Goal: Task Accomplishment & Management: Complete application form

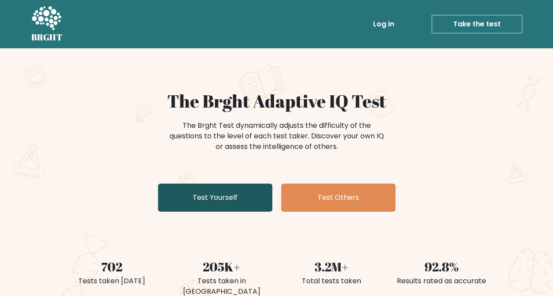
click at [215, 194] on link "Test Yourself" at bounding box center [215, 198] width 114 height 28
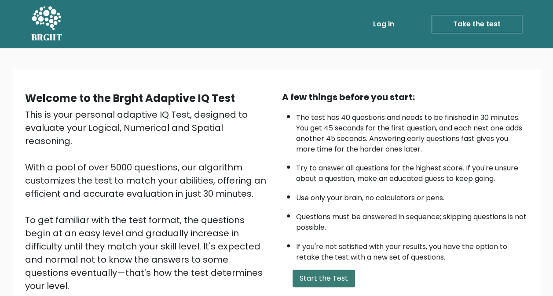
click at [335, 284] on button "Start the Test" at bounding box center [324, 279] width 62 height 18
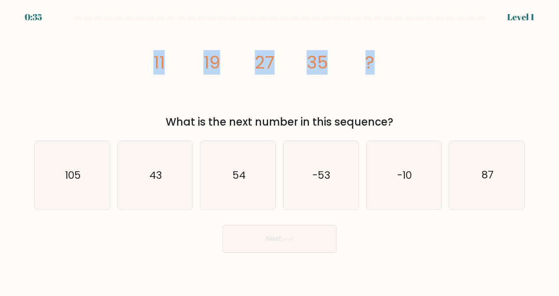
drag, startPoint x: 151, startPoint y: 60, endPoint x: 405, endPoint y: 70, distance: 254.0
click at [405, 70] on icon "image/svg+xml 11 19 27 35 ?" at bounding box center [280, 68] width 264 height 89
copy g "11 19 27 35 ?"
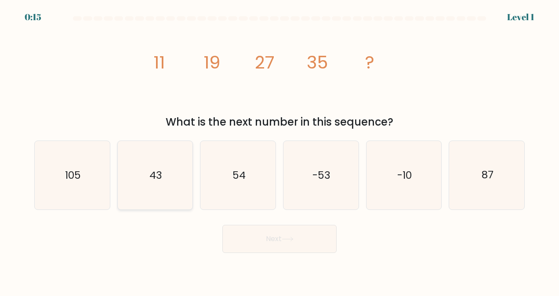
click at [157, 192] on icon "43" at bounding box center [155, 175] width 69 height 69
click at [280, 150] on input "b. 43" at bounding box center [280, 149] width 0 height 2
radio input "true"
click at [271, 234] on button "Next" at bounding box center [280, 239] width 114 height 28
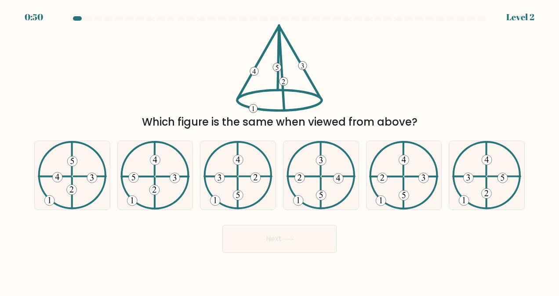
drag, startPoint x: 258, startPoint y: 38, endPoint x: 314, endPoint y: 110, distance: 91.3
click at [314, 110] on icon at bounding box center [279, 68] width 87 height 89
drag, startPoint x: 145, startPoint y: 121, endPoint x: 380, endPoint y: 127, distance: 235.8
click at [380, 127] on div "Which figure is the same when viewed from above?" at bounding box center [280, 122] width 480 height 16
drag, startPoint x: 380, startPoint y: 127, endPoint x: 381, endPoint y: 50, distance: 77.0
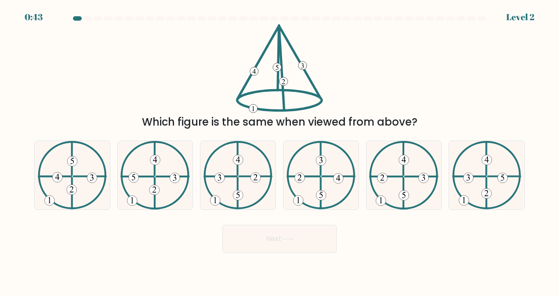
click at [381, 50] on div "Which figure is the same when viewed from above?" at bounding box center [279, 77] width 501 height 106
drag, startPoint x: 265, startPoint y: 28, endPoint x: 379, endPoint y: 118, distance: 145.3
click at [379, 118] on div "Which figure is the same when viewed from above?" at bounding box center [279, 77] width 501 height 106
click at [278, 253] on button "Next" at bounding box center [280, 239] width 114 height 28
click at [306, 238] on button "Next" at bounding box center [280, 239] width 114 height 28
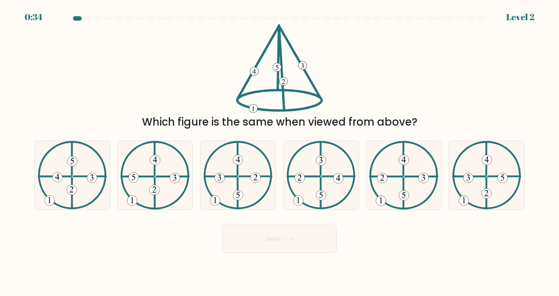
click at [340, 247] on div "Next" at bounding box center [279, 237] width 501 height 33
click at [87, 179] on 730 at bounding box center [92, 178] width 10 height 10
click at [280, 150] on input "a." at bounding box center [280, 149] width 0 height 2
radio input "true"
click at [276, 241] on button "Next" at bounding box center [280, 239] width 114 height 28
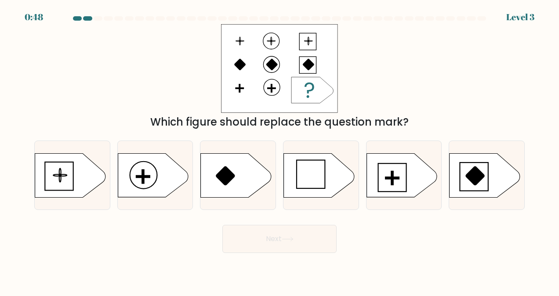
click at [276, 241] on button "Next" at bounding box center [280, 239] width 114 height 28
click at [417, 74] on div "Which figure should replace the question mark?" at bounding box center [279, 77] width 501 height 106
click at [388, 176] on icon at bounding box center [402, 176] width 70 height 44
click at [280, 150] on input "e." at bounding box center [280, 149] width 0 height 2
radio input "true"
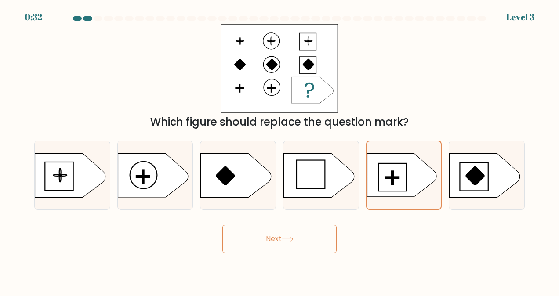
click at [304, 238] on button "Next" at bounding box center [280, 239] width 114 height 28
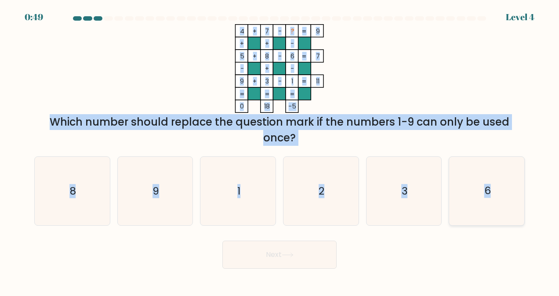
drag, startPoint x: 237, startPoint y: 30, endPoint x: 496, endPoint y: 204, distance: 312.6
click at [496, 204] on form at bounding box center [279, 142] width 559 height 253
copy form "4 + 7 - ? 9 + + - 5 + 8 - 6 7 - + - 9 + 3 - 1 = 11 = = = = 0 18 -5 = Which numb…"
click at [371, 226] on div "3" at bounding box center [404, 191] width 76 height 69
click at [280, 150] on input "e. 3" at bounding box center [280, 149] width 0 height 2
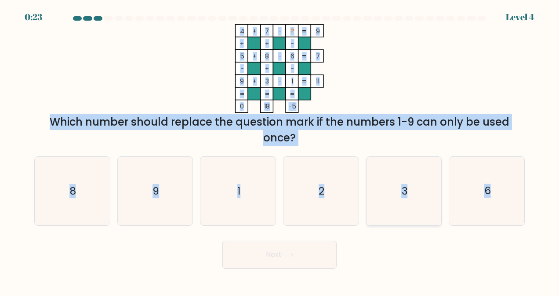
radio input "true"
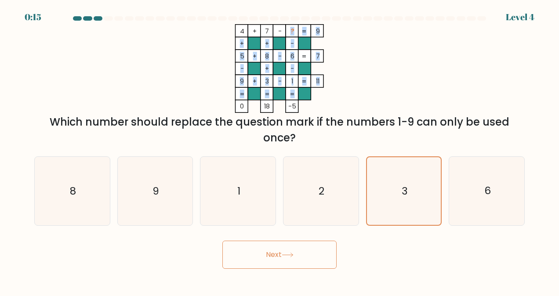
drag, startPoint x: 291, startPoint y: 33, endPoint x: 294, endPoint y: 97, distance: 64.3
click at [294, 97] on icon "4 + 7 - ? 9 + + - 5 + 8 - 6 7 - + - 9 + 3 - 1 = 11 = = = = 0 18 -5 =" at bounding box center [280, 68] width 264 height 89
drag, startPoint x: 294, startPoint y: 97, endPoint x: 317, endPoint y: 110, distance: 26.2
click at [317, 110] on icon "4 + 7 - ? 9 + + - 5 + 8 - 6 7 - + - 9 + 3 - 1 = 11 = = = = 0 18 -5 =" at bounding box center [280, 68] width 264 height 89
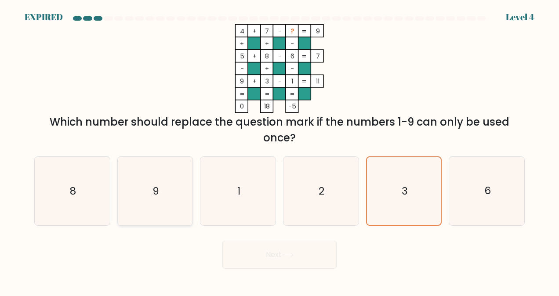
click at [174, 186] on icon "9" at bounding box center [155, 191] width 69 height 69
click at [280, 150] on input "b. 9" at bounding box center [280, 149] width 0 height 2
radio input "true"
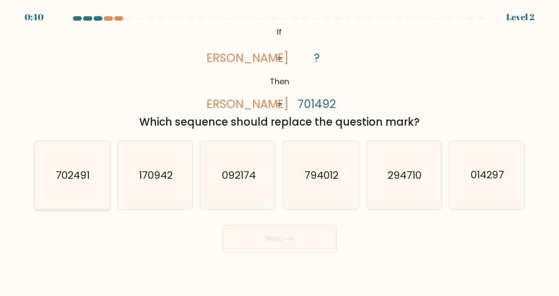
click at [71, 192] on icon "702491" at bounding box center [72, 175] width 69 height 69
click at [280, 150] on input "a. 702491" at bounding box center [280, 149] width 0 height 2
radio input "true"
click at [263, 233] on button "Next" at bounding box center [280, 239] width 114 height 28
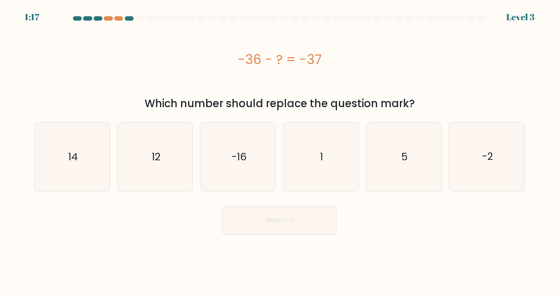
click at [238, 58] on div "-36 - ? = -37" at bounding box center [279, 60] width 491 height 20
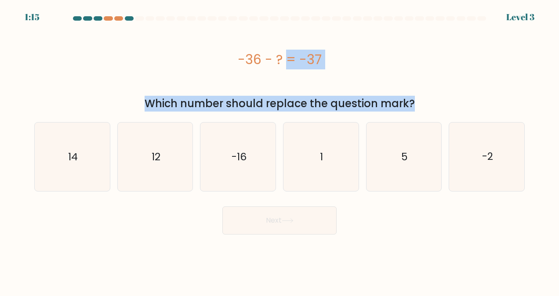
drag, startPoint x: 238, startPoint y: 58, endPoint x: 430, endPoint y: 103, distance: 197.0
click at [430, 103] on div "-36 - ? = -37 Which number should replace the question mark?" at bounding box center [279, 68] width 501 height 88
copy form "-36 - ? = -37 Which number should replace the question mark?"
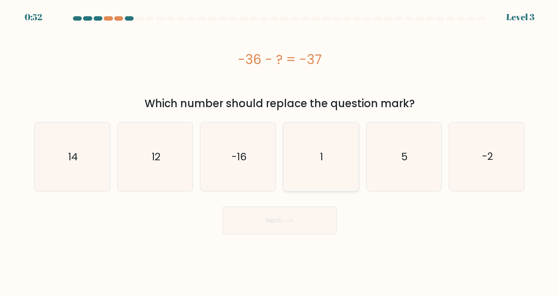
click at [315, 149] on icon "1" at bounding box center [321, 157] width 69 height 69
click at [280, 149] on input "d. 1" at bounding box center [280, 149] width 0 height 2
radio input "true"
click at [282, 224] on button "Next" at bounding box center [280, 221] width 114 height 28
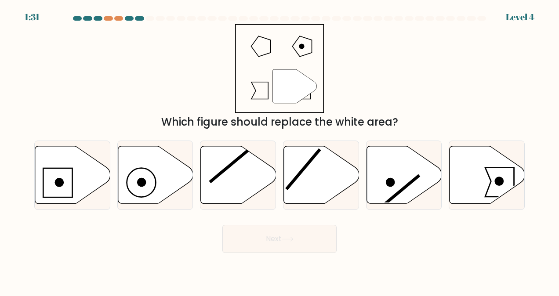
drag, startPoint x: 240, startPoint y: 36, endPoint x: 263, endPoint y: 123, distance: 89.5
click at [263, 123] on div "" Which figure should replace the white area?" at bounding box center [279, 77] width 501 height 106
click at [285, 233] on button "Next" at bounding box center [280, 239] width 114 height 28
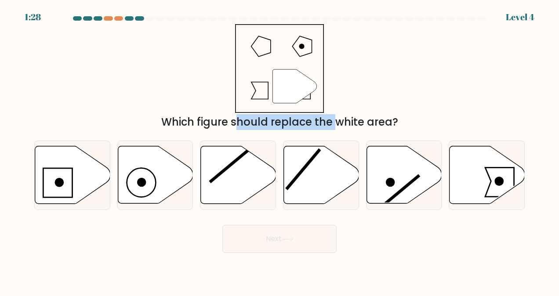
click at [285, 233] on button "Next" at bounding box center [280, 239] width 114 height 28
click at [385, 214] on form at bounding box center [279, 134] width 559 height 237
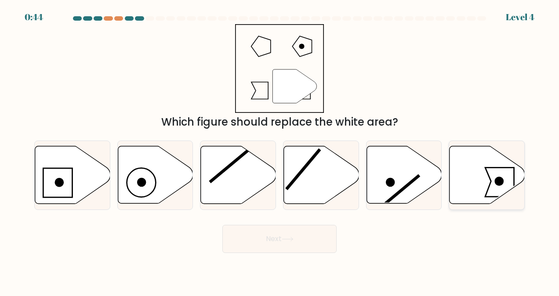
click at [467, 185] on icon at bounding box center [487, 175] width 75 height 58
click at [280, 150] on input "f." at bounding box center [280, 149] width 0 height 2
radio input "true"
click at [267, 238] on button "Next" at bounding box center [280, 239] width 114 height 28
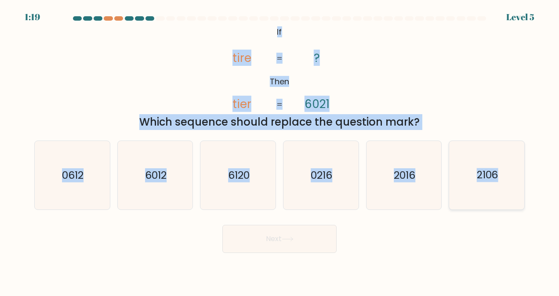
drag, startPoint x: 274, startPoint y: 30, endPoint x: 506, endPoint y: 177, distance: 275.4
click at [506, 177] on form "If ?" at bounding box center [279, 134] width 559 height 237
copy form "If Then tire tier ? 6021 = = Which sequence should replace the question mark? a…"
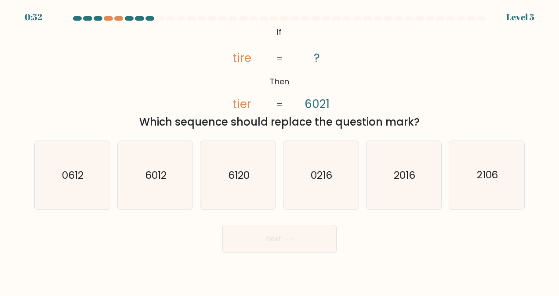
click at [376, 237] on div "Next" at bounding box center [279, 237] width 501 height 33
click at [163, 190] on icon "6012" at bounding box center [155, 175] width 69 height 69
click at [280, 150] on input "b. 6012" at bounding box center [280, 149] width 0 height 2
radio input "true"
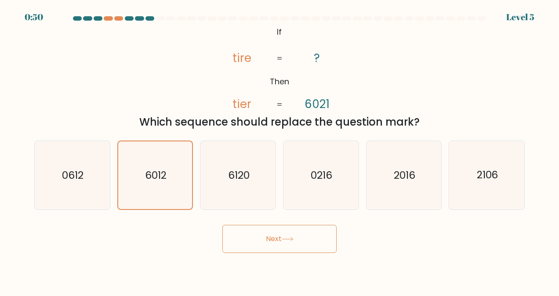
click at [276, 238] on button "Next" at bounding box center [280, 239] width 114 height 28
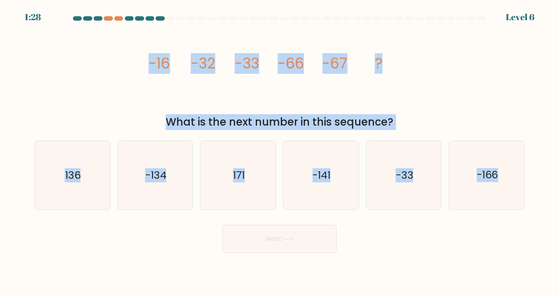
drag, startPoint x: 148, startPoint y: 64, endPoint x: 542, endPoint y: 171, distance: 407.8
click at [542, 171] on form at bounding box center [279, 134] width 559 height 237
copy form "-16 -32 -33 -66 -67 ? What is the next number in this sequence? a. 136 b. -134 …"
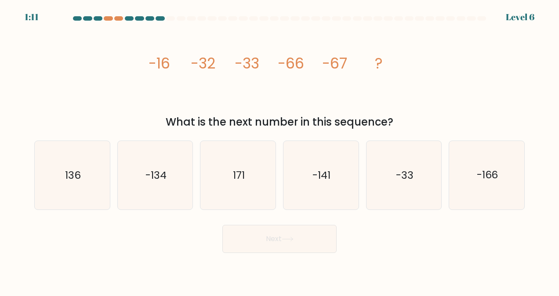
click at [162, 245] on div "Next" at bounding box center [279, 237] width 501 height 33
click at [157, 201] on icon "-134" at bounding box center [155, 175] width 69 height 69
click at [280, 150] on input "b. -134" at bounding box center [280, 149] width 0 height 2
radio input "true"
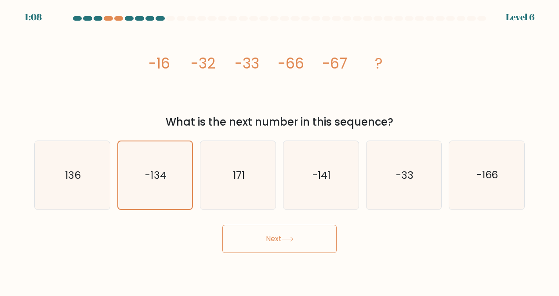
click at [237, 230] on button "Next" at bounding box center [280, 239] width 114 height 28
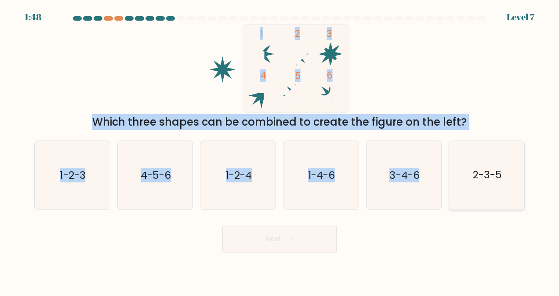
drag, startPoint x: 255, startPoint y: 29, endPoint x: 458, endPoint y: 160, distance: 241.8
click at [458, 160] on form at bounding box center [279, 134] width 559 height 237
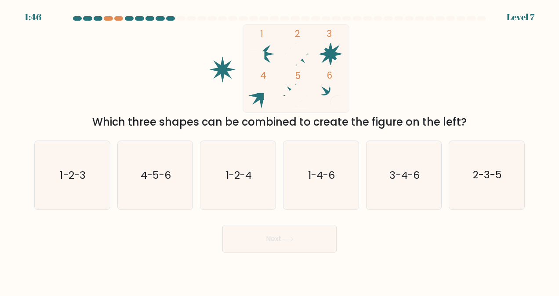
click at [400, 271] on body "1:46 Level 7" at bounding box center [279, 148] width 559 height 296
click at [498, 176] on text "2-3-5" at bounding box center [487, 175] width 29 height 14
click at [280, 150] on input "f. 2-3-5" at bounding box center [280, 149] width 0 height 2
radio input "true"
click at [294, 249] on button "Next" at bounding box center [280, 239] width 114 height 28
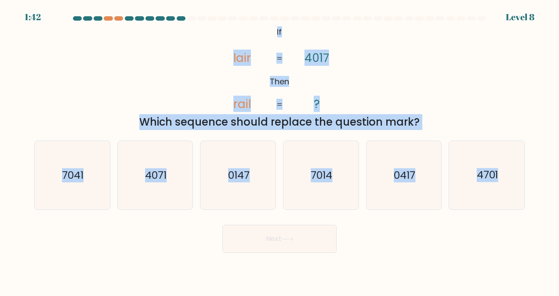
drag, startPoint x: 276, startPoint y: 32, endPoint x: 404, endPoint y: 222, distance: 229.5
click at [404, 222] on form "If ?" at bounding box center [279, 134] width 559 height 237
copy form "If Then lair rail 4017 ? = = Which sequence should replace the question mark? a…"
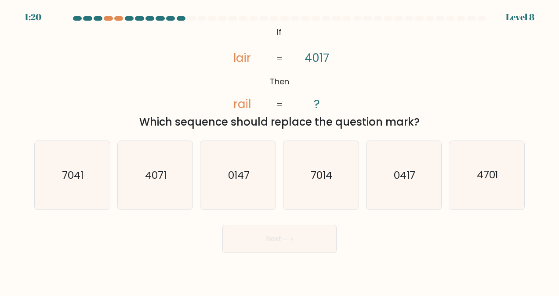
click at [387, 218] on form "If ?" at bounding box center [279, 134] width 559 height 237
click at [315, 174] on text "7014" at bounding box center [322, 175] width 22 height 14
click at [280, 150] on input "d. 7014" at bounding box center [280, 149] width 0 height 2
radio input "true"
click at [281, 241] on button "Next" at bounding box center [280, 239] width 114 height 28
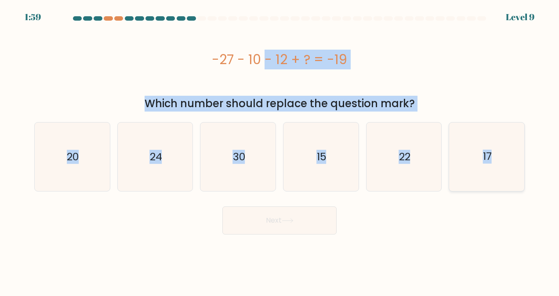
drag, startPoint x: 222, startPoint y: 58, endPoint x: 513, endPoint y: 156, distance: 307.3
click at [513, 156] on form "a." at bounding box center [279, 125] width 559 height 219
copy form "-27 - 10 - 12 + ? = -19 Which number should replace the question mark? a. 20 b.…"
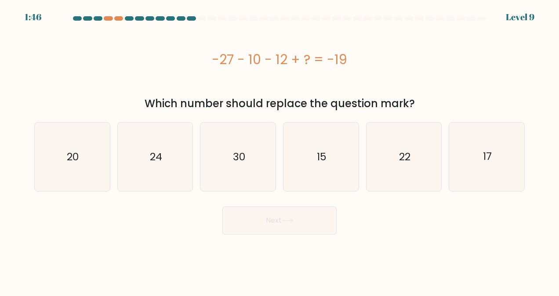
click at [269, 289] on body "1:46 Level 9 a." at bounding box center [279, 148] width 559 height 296
click at [244, 155] on text "30" at bounding box center [239, 157] width 12 height 14
click at [280, 150] on input "c. 30" at bounding box center [280, 149] width 0 height 2
radio input "true"
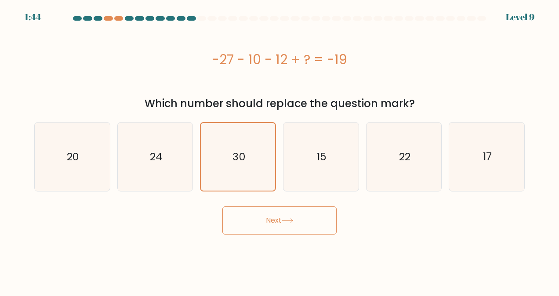
click at [260, 224] on button "Next" at bounding box center [280, 221] width 114 height 28
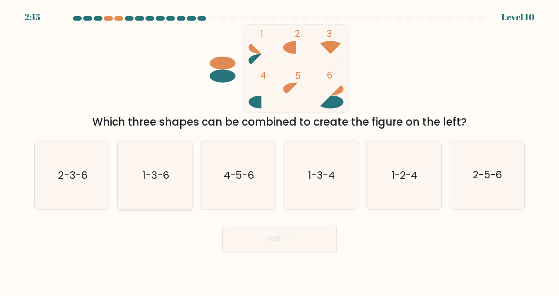
click at [163, 186] on icon "1-3-6" at bounding box center [155, 175] width 69 height 69
click at [280, 150] on input "b. 1-3-6" at bounding box center [280, 149] width 0 height 2
radio input "true"
click at [258, 233] on button "Next" at bounding box center [280, 239] width 114 height 28
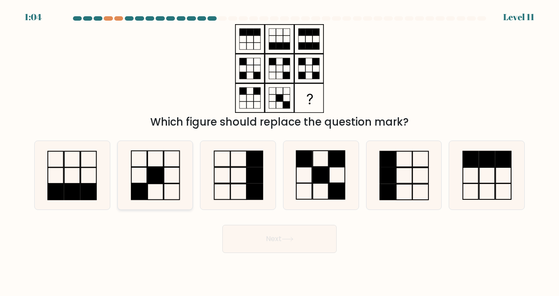
click at [151, 178] on rect at bounding box center [156, 176] width 16 height 16
click at [280, 150] on input "b." at bounding box center [280, 149] width 0 height 2
radio input "true"
click at [241, 238] on button "Next" at bounding box center [280, 239] width 114 height 28
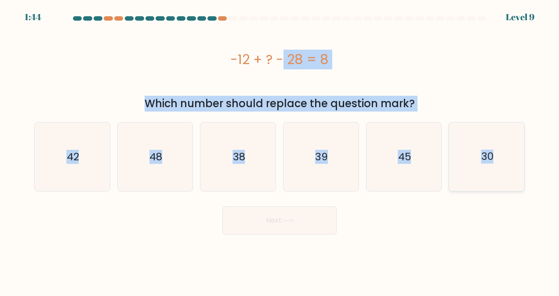
drag, startPoint x: 228, startPoint y: 58, endPoint x: 517, endPoint y: 173, distance: 310.7
click at [517, 173] on form "a." at bounding box center [279, 125] width 559 height 219
copy form "-12 + ? - 28 = 8 Which number should replace the question mark? a. 42 b. 48 c. …"
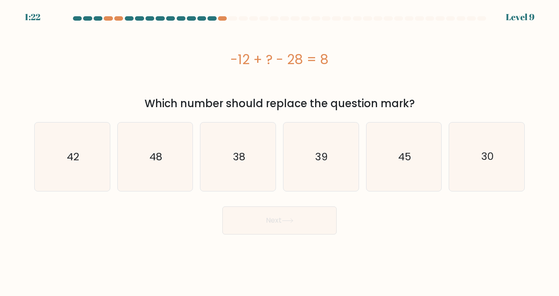
click at [237, 261] on body "1:22 Level 9 a." at bounding box center [279, 148] width 559 height 296
click at [150, 167] on icon "48" at bounding box center [155, 157] width 69 height 69
click at [280, 150] on input "b. 48" at bounding box center [280, 149] width 0 height 2
radio input "true"
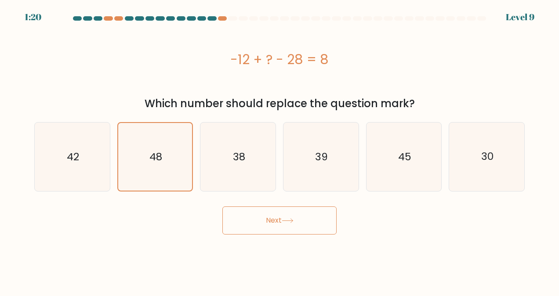
click at [259, 216] on button "Next" at bounding box center [280, 221] width 114 height 28
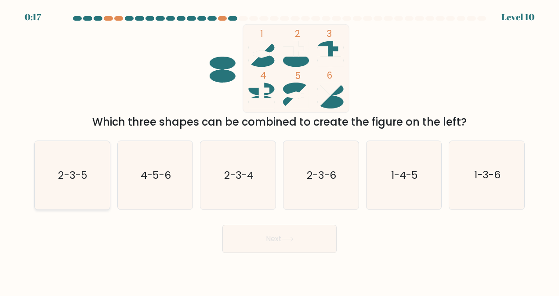
click at [86, 186] on icon "2-3-5" at bounding box center [72, 175] width 69 height 69
click at [280, 150] on input "a. 2-3-5" at bounding box center [280, 149] width 0 height 2
radio input "true"
click at [276, 238] on button "Next" at bounding box center [280, 239] width 114 height 28
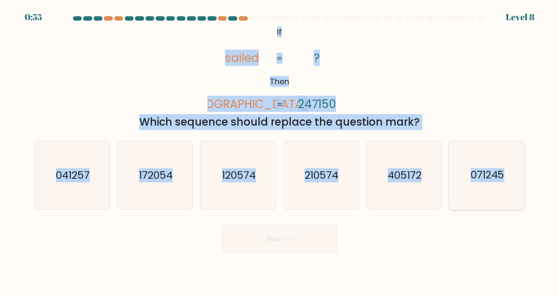
drag, startPoint x: 276, startPoint y: 29, endPoint x: 523, endPoint y: 190, distance: 295.6
click at [523, 190] on form "If ?" at bounding box center [279, 134] width 559 height 237
copy form "If Then sailed ladies ? 247150 = = Which sequence should replace the question m…"
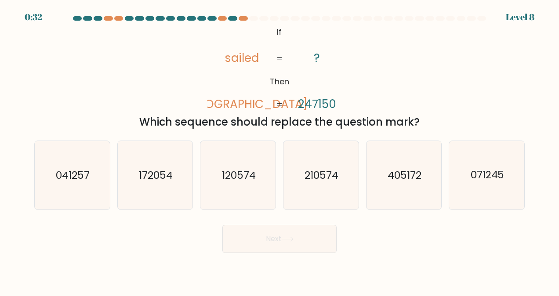
click at [396, 249] on div "Next" at bounding box center [279, 237] width 501 height 33
click at [417, 158] on icon "405172" at bounding box center [404, 175] width 69 height 69
click at [280, 150] on input "e. 405172" at bounding box center [280, 149] width 0 height 2
radio input "true"
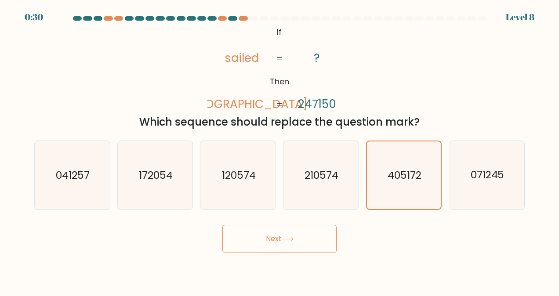
click at [270, 245] on button "Next" at bounding box center [280, 239] width 114 height 28
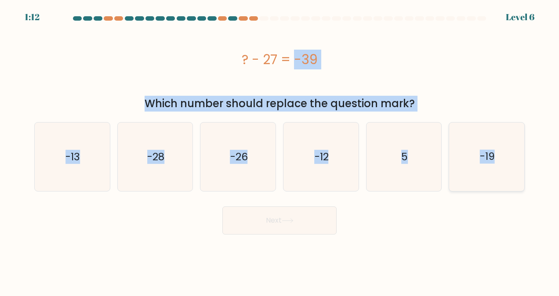
drag, startPoint x: 239, startPoint y: 57, endPoint x: 512, endPoint y: 168, distance: 294.0
click at [512, 168] on form "a. 5" at bounding box center [279, 125] width 559 height 219
copy form "? - 27 = -39 Which number should replace the question mark? a. -13 b. -28 c. -2…"
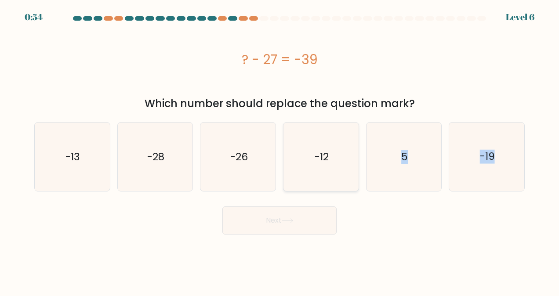
drag, startPoint x: 344, startPoint y: 260, endPoint x: 330, endPoint y: 147, distance: 114.3
click at [330, 147] on body "0:54 Level 6 a." at bounding box center [279, 148] width 559 height 296
click at [330, 147] on icon "-12" at bounding box center [321, 157] width 69 height 69
click at [280, 148] on input "d. -12" at bounding box center [280, 149] width 0 height 2
radio input "true"
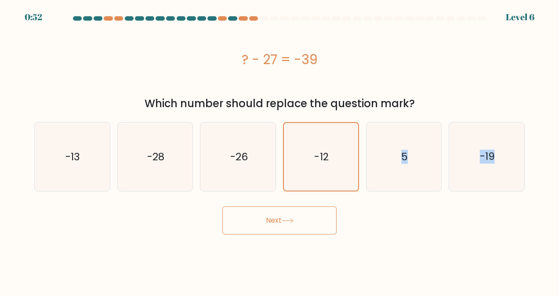
click at [279, 228] on button "Next" at bounding box center [280, 221] width 114 height 28
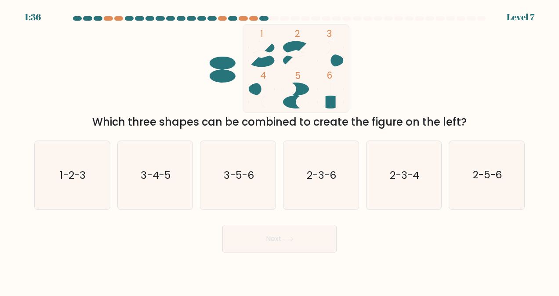
click at [279, 228] on button "Next" at bounding box center [280, 239] width 114 height 28
click at [369, 229] on div "Next" at bounding box center [279, 237] width 501 height 33
click at [158, 167] on icon "3-4-5" at bounding box center [155, 175] width 69 height 69
click at [280, 150] on input "b. 3-4-5" at bounding box center [280, 149] width 0 height 2
radio input "true"
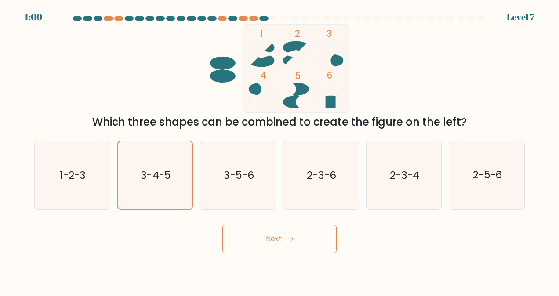
click at [293, 241] on icon at bounding box center [288, 239] width 12 height 5
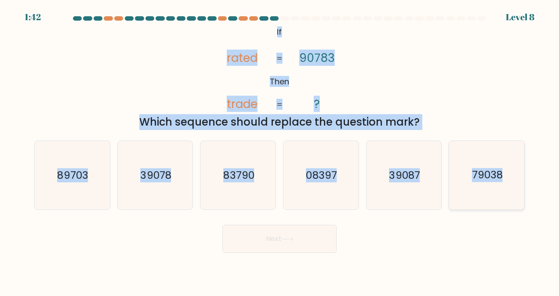
drag, startPoint x: 273, startPoint y: 30, endPoint x: 512, endPoint y: 193, distance: 289.6
click at [512, 193] on form "If ?" at bounding box center [279, 134] width 559 height 237
copy form "If Then rated trade 90783 ? = = Which sequence should replace the question mark…"
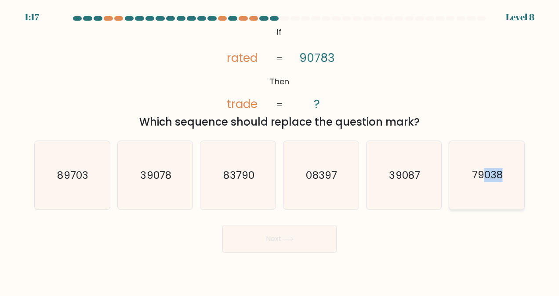
drag, startPoint x: 402, startPoint y: 240, endPoint x: 486, endPoint y: 165, distance: 112.5
click at [486, 165] on form "If ?" at bounding box center [279, 134] width 559 height 237
click at [486, 165] on icon "79038" at bounding box center [487, 175] width 69 height 69
click at [280, 150] on input "f. 79038" at bounding box center [280, 149] width 0 height 2
radio input "true"
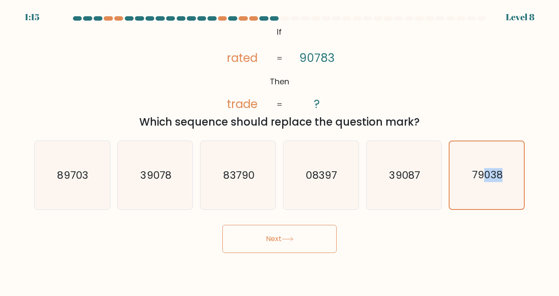
click at [292, 241] on icon at bounding box center [288, 239] width 12 height 5
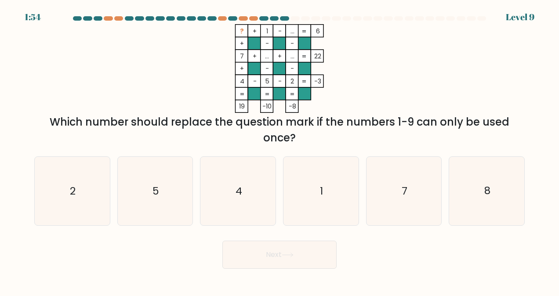
drag, startPoint x: 241, startPoint y: 30, endPoint x: 248, endPoint y: 96, distance: 65.9
drag, startPoint x: 248, startPoint y: 96, endPoint x: 198, endPoint y: 212, distance: 125.7
click at [198, 212] on div "c. 4" at bounding box center [238, 191] width 83 height 69
click at [416, 195] on icon "7" at bounding box center [404, 191] width 69 height 69
click at [280, 150] on input "e. 7" at bounding box center [280, 149] width 0 height 2
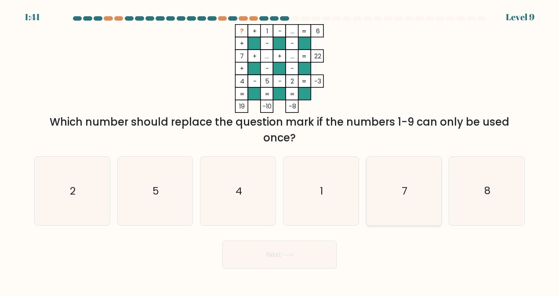
radio input "true"
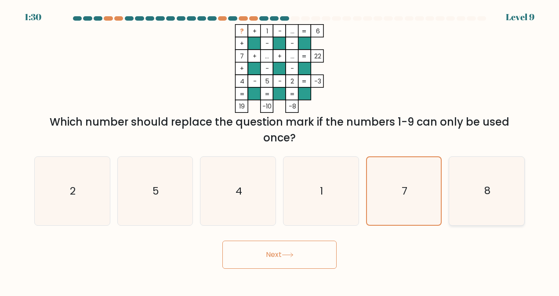
click at [475, 198] on icon "8" at bounding box center [487, 191] width 69 height 69
click at [280, 150] on input "f. 8" at bounding box center [280, 149] width 0 height 2
radio input "true"
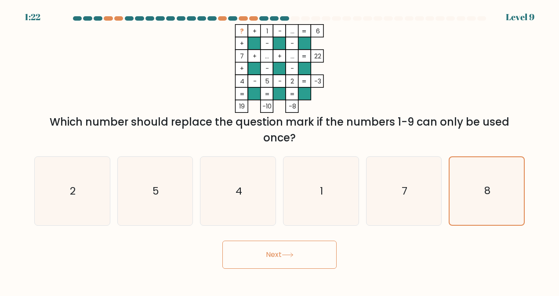
click at [286, 247] on button "Next" at bounding box center [280, 255] width 114 height 28
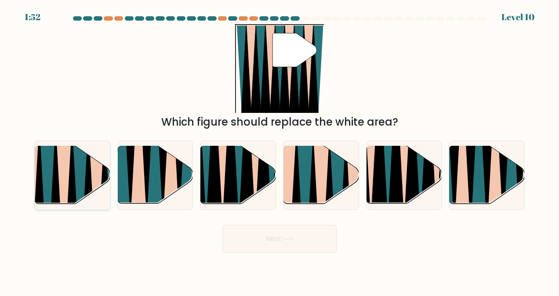
click at [53, 174] on icon at bounding box center [55, 209] width 17 height 150
click at [280, 150] on input "a." at bounding box center [280, 149] width 0 height 2
radio input "true"
click at [261, 237] on button "Next" at bounding box center [280, 239] width 114 height 28
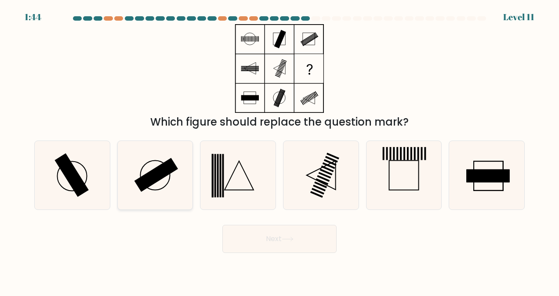
click at [182, 171] on icon at bounding box center [155, 175] width 69 height 69
click at [280, 150] on input "b." at bounding box center [280, 149] width 0 height 2
radio input "true"
click at [328, 174] on icon at bounding box center [321, 175] width 69 height 69
click at [280, 150] on input "d." at bounding box center [280, 149] width 0 height 2
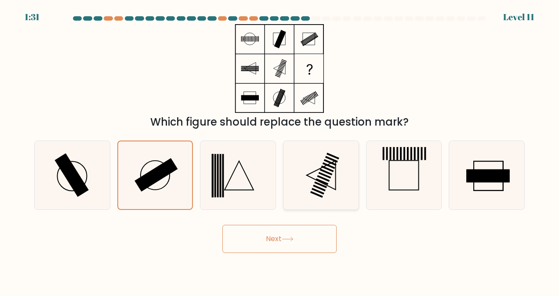
radio input "true"
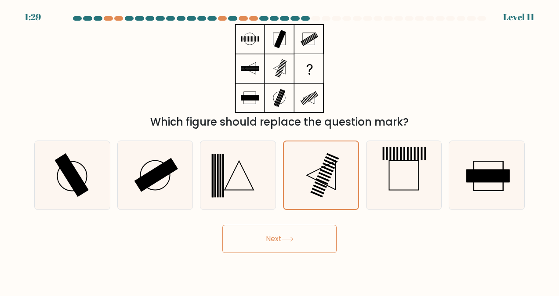
click at [302, 244] on button "Next" at bounding box center [280, 239] width 114 height 28
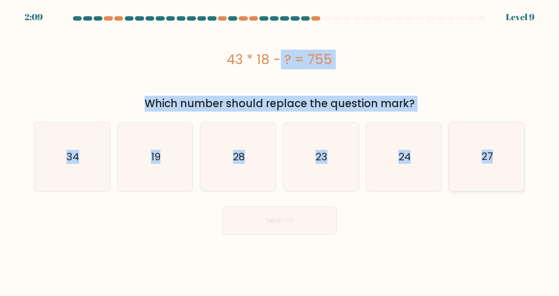
drag, startPoint x: 230, startPoint y: 56, endPoint x: 508, endPoint y: 166, distance: 298.1
click at [508, 166] on form "a." at bounding box center [279, 125] width 559 height 219
copy form "43 * 18 - ? = 755 Which number should replace the question mark? a. 34 b. 19 c.…"
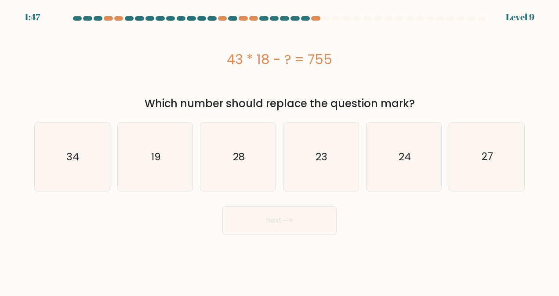
click at [373, 252] on body "1:47 Level 9 a." at bounding box center [279, 148] width 559 height 296
click at [153, 173] on icon "19" at bounding box center [155, 157] width 69 height 69
click at [280, 150] on input "b. 19" at bounding box center [280, 149] width 0 height 2
radio input "true"
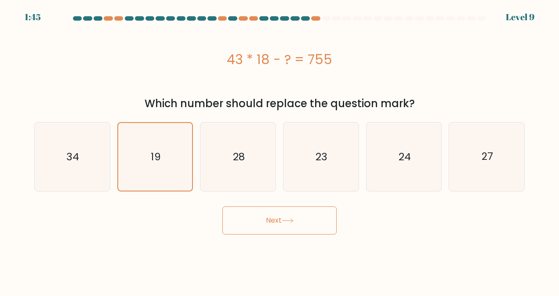
click at [268, 228] on button "Next" at bounding box center [280, 221] width 114 height 28
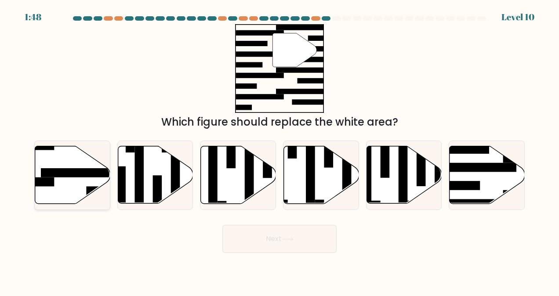
click at [62, 159] on icon at bounding box center [72, 175] width 75 height 58
click at [280, 150] on input "a." at bounding box center [280, 149] width 0 height 2
radio input "true"
click at [296, 237] on button "Next" at bounding box center [280, 239] width 114 height 28
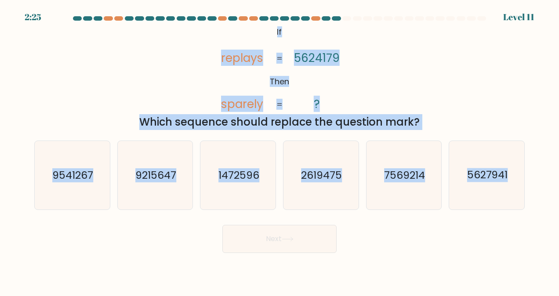
drag, startPoint x: 274, startPoint y: 29, endPoint x: 484, endPoint y: 216, distance: 280.4
click at [484, 216] on form "If ?" at bounding box center [279, 134] width 559 height 237
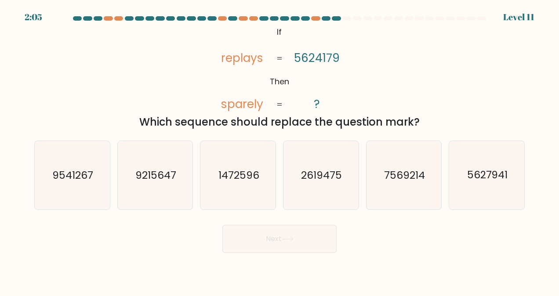
click at [456, 269] on body "2:05 Level 11 ?" at bounding box center [279, 148] width 559 height 296
click at [163, 171] on text "9215647" at bounding box center [155, 175] width 41 height 14
click at [280, 150] on input "b. 9215647" at bounding box center [280, 149] width 0 height 2
radio input "true"
click at [283, 244] on button "Next" at bounding box center [280, 239] width 114 height 28
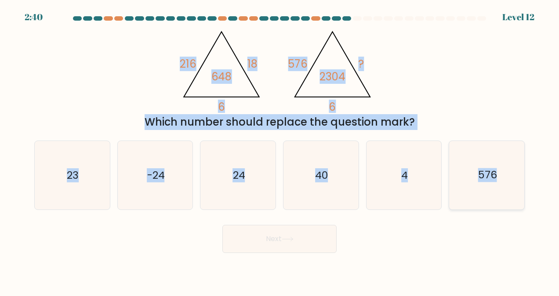
drag, startPoint x: 180, startPoint y: 61, endPoint x: 495, endPoint y: 208, distance: 347.9
click at [495, 208] on form at bounding box center [279, 134] width 559 height 237
click at [465, 159] on icon "576" at bounding box center [487, 175] width 69 height 69
click at [280, 150] on input "f. 576" at bounding box center [280, 149] width 0 height 2
radio input "true"
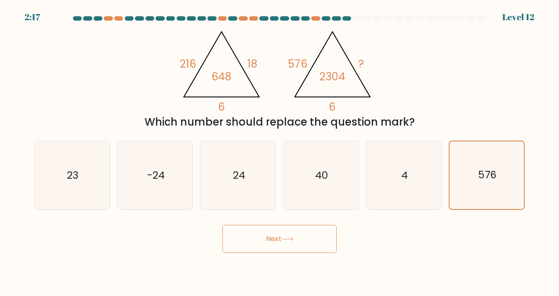
click at [299, 243] on button "Next" at bounding box center [280, 239] width 114 height 28
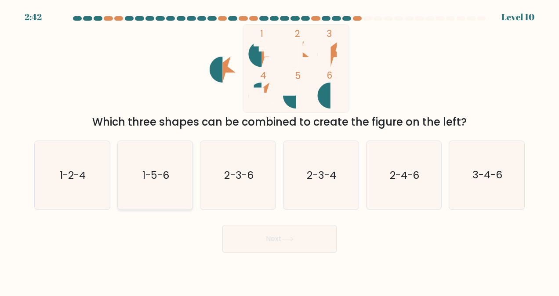
click at [121, 170] on icon "1-5-6" at bounding box center [155, 175] width 69 height 69
click at [280, 150] on input "b. 1-5-6" at bounding box center [280, 149] width 0 height 2
radio input "true"
click at [95, 174] on icon "1-2-4" at bounding box center [72, 175] width 69 height 69
click at [280, 150] on input "a. 1-2-4" at bounding box center [280, 149] width 0 height 2
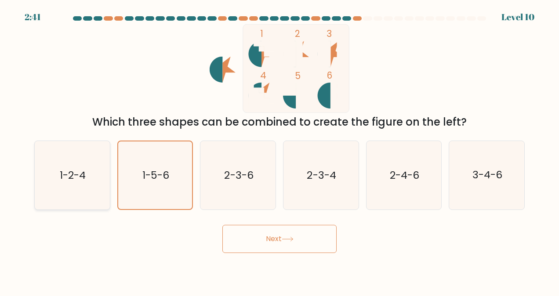
radio input "true"
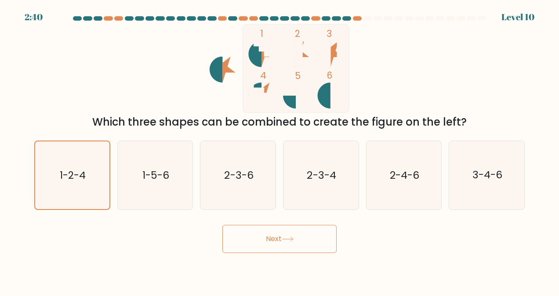
click at [294, 240] on icon at bounding box center [288, 239] width 12 height 5
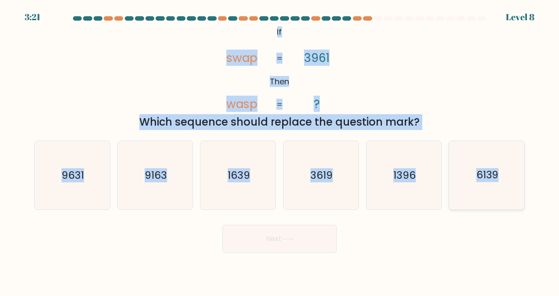
drag, startPoint x: 276, startPoint y: 33, endPoint x: 501, endPoint y: 201, distance: 281.2
click at [501, 201] on form "If ?" at bounding box center [279, 134] width 559 height 237
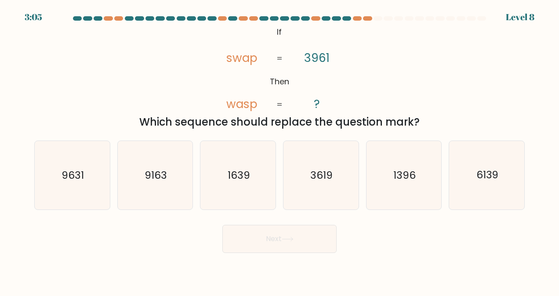
click at [367, 234] on div "Next" at bounding box center [279, 237] width 501 height 33
click at [69, 172] on text "9631" at bounding box center [73, 175] width 22 height 14
click at [280, 150] on input "a. 9631" at bounding box center [280, 149] width 0 height 2
radio input "true"
click at [259, 248] on button "Next" at bounding box center [280, 239] width 114 height 28
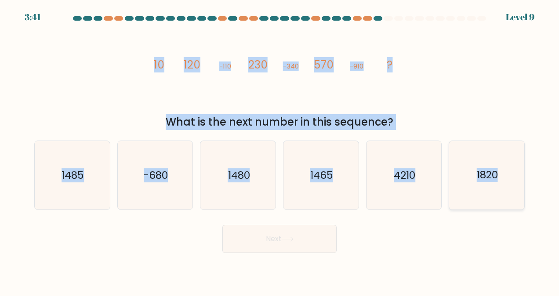
drag, startPoint x: 151, startPoint y: 66, endPoint x: 518, endPoint y: 171, distance: 381.4
click at [518, 171] on form at bounding box center [279, 134] width 559 height 237
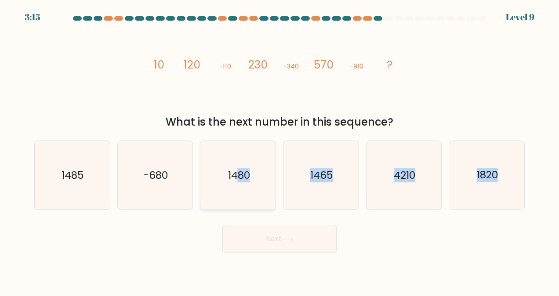
drag, startPoint x: 139, startPoint y: 256, endPoint x: 241, endPoint y: 178, distance: 129.6
click at [241, 178] on body "3:15 Level 9" at bounding box center [279, 148] width 559 height 296
click at [241, 178] on text "1480" at bounding box center [239, 175] width 22 height 14
click at [280, 150] on input "c. 1480" at bounding box center [280, 149] width 0 height 2
radio input "true"
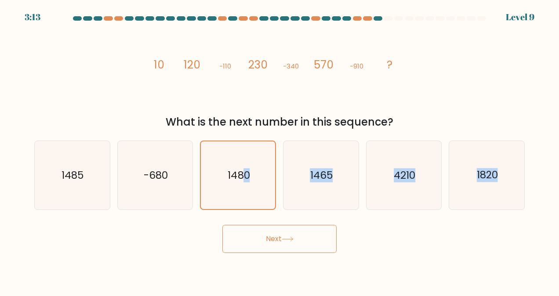
click at [277, 240] on button "Next" at bounding box center [280, 239] width 114 height 28
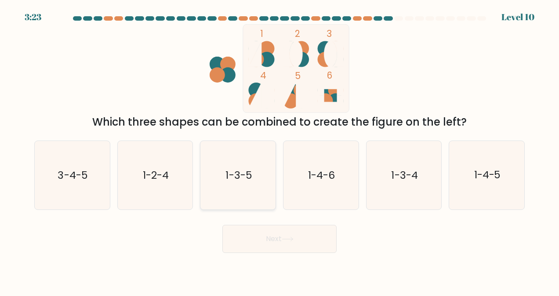
click at [253, 163] on icon "1-3-5" at bounding box center [238, 175] width 69 height 69
click at [280, 150] on input "c. 1-3-5" at bounding box center [280, 149] width 0 height 2
radio input "true"
click at [291, 234] on button "Next" at bounding box center [280, 239] width 114 height 28
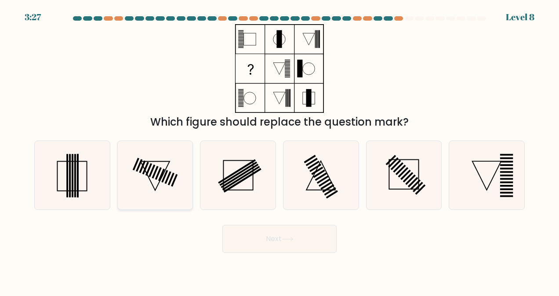
click at [135, 194] on icon at bounding box center [155, 175] width 69 height 69
click at [280, 150] on input "b." at bounding box center [280, 149] width 0 height 2
radio input "true"
click at [267, 238] on button "Next" at bounding box center [280, 239] width 114 height 28
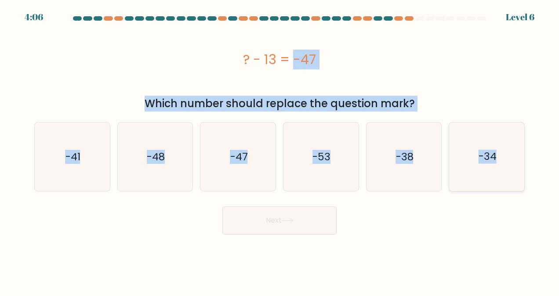
drag, startPoint x: 240, startPoint y: 55, endPoint x: 519, endPoint y: 155, distance: 295.9
click at [519, 155] on form "a." at bounding box center [279, 125] width 559 height 219
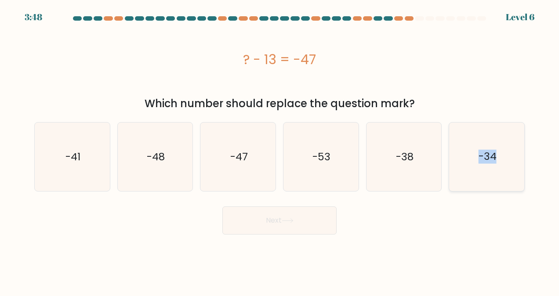
drag, startPoint x: 180, startPoint y: 260, endPoint x: 479, endPoint y: 151, distance: 318.4
click at [479, 151] on body "3:48 Level 6 a." at bounding box center [279, 148] width 559 height 296
click at [479, 151] on text "-34" at bounding box center [488, 157] width 18 height 14
click at [280, 150] on input "f. -34" at bounding box center [280, 149] width 0 height 2
radio input "true"
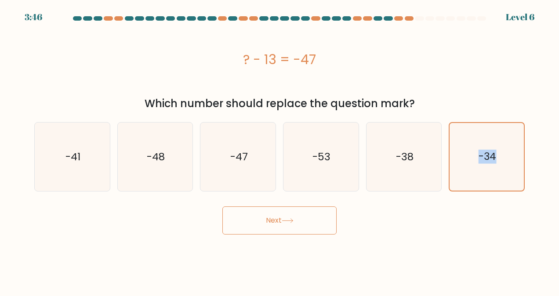
click at [308, 229] on button "Next" at bounding box center [280, 221] width 114 height 28
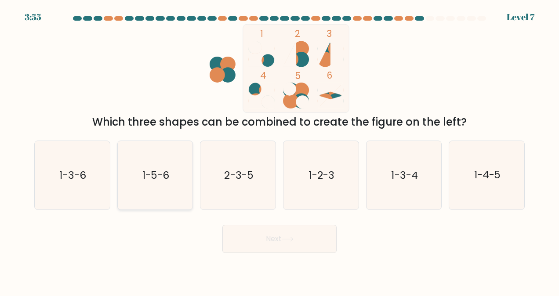
click at [120, 178] on div "1-5-6" at bounding box center [155, 175] width 76 height 69
click at [280, 150] on input "b. 1-5-6" at bounding box center [280, 149] width 0 height 2
radio input "true"
click at [300, 240] on button "Next" at bounding box center [280, 239] width 114 height 28
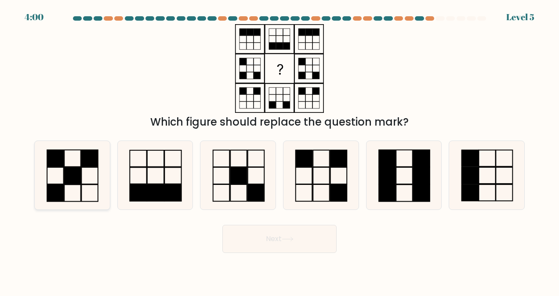
click at [49, 177] on icon at bounding box center [72, 175] width 69 height 69
click at [280, 150] on input "a." at bounding box center [280, 149] width 0 height 2
radio input "true"
click at [238, 235] on button "Next" at bounding box center [280, 239] width 114 height 28
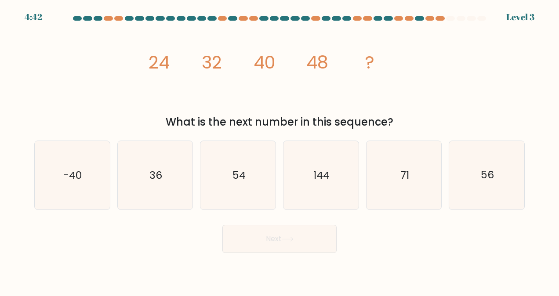
drag, startPoint x: 238, startPoint y: 235, endPoint x: 305, endPoint y: 214, distance: 70.2
click at [305, 214] on form at bounding box center [279, 134] width 559 height 237
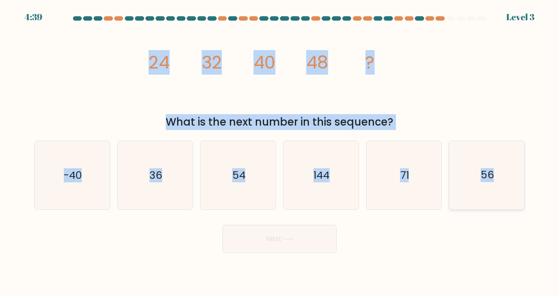
drag, startPoint x: 151, startPoint y: 59, endPoint x: 508, endPoint y: 170, distance: 373.7
click at [508, 170] on form at bounding box center [279, 134] width 559 height 237
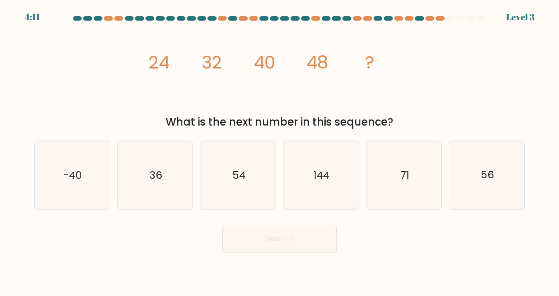
click at [450, 216] on form at bounding box center [279, 134] width 559 height 237
click at [471, 196] on icon "56" at bounding box center [487, 175] width 69 height 69
click at [280, 150] on input "f. 56" at bounding box center [280, 149] width 0 height 2
radio input "true"
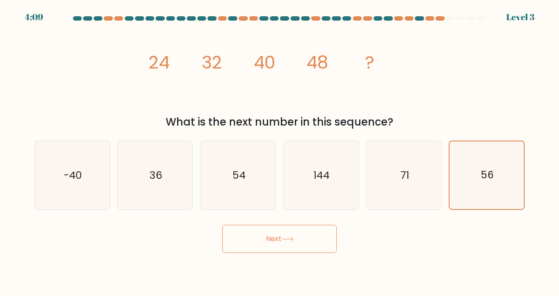
click at [287, 240] on icon at bounding box center [288, 239] width 12 height 5
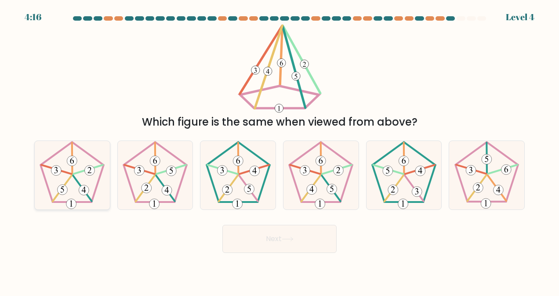
click at [61, 172] on 514 at bounding box center [56, 171] width 10 height 10
click at [280, 150] on input "a." at bounding box center [280, 149] width 0 height 2
radio input "true"
click at [245, 236] on button "Next" at bounding box center [280, 239] width 114 height 28
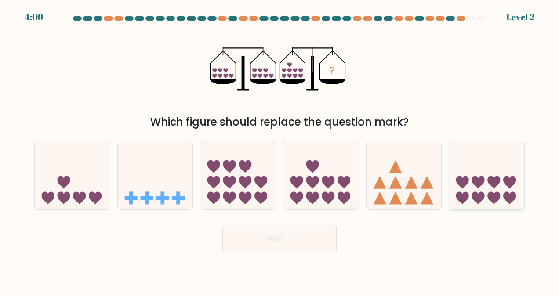
click at [499, 189] on icon at bounding box center [487, 176] width 75 height 62
click at [280, 150] on input "f." at bounding box center [280, 149] width 0 height 2
radio input "true"
click at [249, 245] on button "Next" at bounding box center [280, 239] width 114 height 28
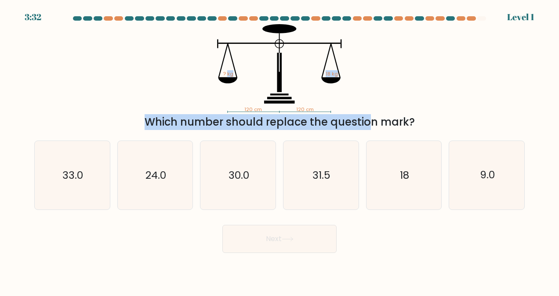
drag, startPoint x: 227, startPoint y: 71, endPoint x: 292, endPoint y: 116, distance: 79.3
click at [292, 116] on div "120 cm 120 cm ? kg 18 kg Which number should replace the question mark?" at bounding box center [279, 77] width 501 height 106
drag, startPoint x: 292, startPoint y: 116, endPoint x: 246, endPoint y: 56, distance: 75.3
click at [246, 56] on icon "120 cm 120 cm ? kg 18 kg" at bounding box center [280, 68] width 264 height 89
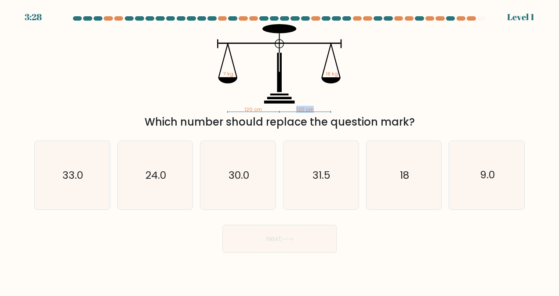
drag, startPoint x: 222, startPoint y: 71, endPoint x: 290, endPoint y: 107, distance: 77.3
click at [290, 107] on icon "120 cm 120 cm ? kg 18 kg" at bounding box center [280, 68] width 264 height 89
drag, startPoint x: 233, startPoint y: 30, endPoint x: 314, endPoint y: 82, distance: 96.3
click at [314, 82] on icon "120 cm 120 cm ? kg 18 kg" at bounding box center [280, 68] width 264 height 89
click at [416, 173] on icon "18" at bounding box center [404, 175] width 69 height 69
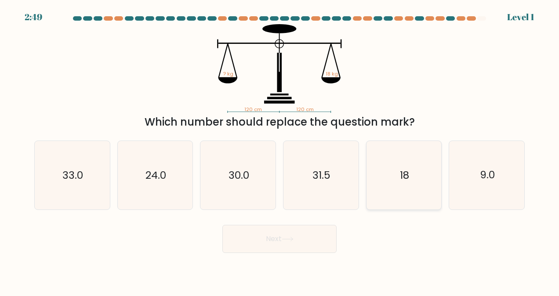
click at [280, 150] on input "e. 18" at bounding box center [280, 149] width 0 height 2
radio input "true"
click at [319, 246] on button "Next" at bounding box center [280, 239] width 114 height 28
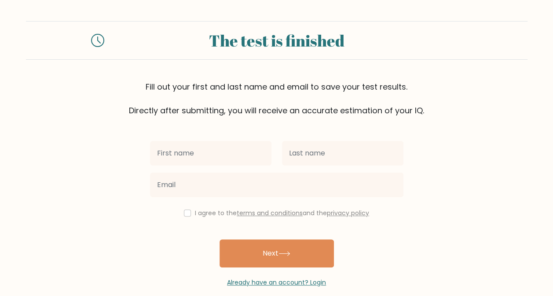
click at [216, 159] on input "text" at bounding box center [210, 153] width 121 height 25
type input "Yummie"
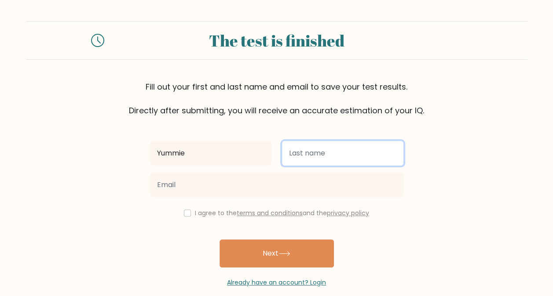
click at [304, 163] on input "text" at bounding box center [342, 153] width 121 height 25
type input "[PERSON_NAME]"
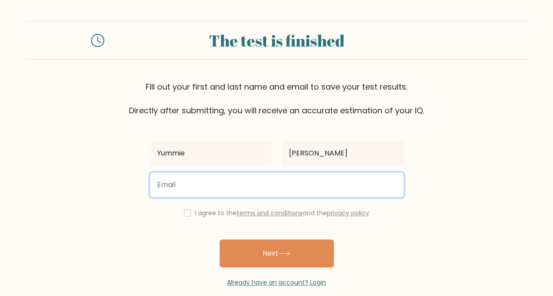
click at [249, 191] on input "email" at bounding box center [276, 185] width 253 height 25
type input "[EMAIL_ADDRESS][PERSON_NAME][DOMAIN_NAME]"
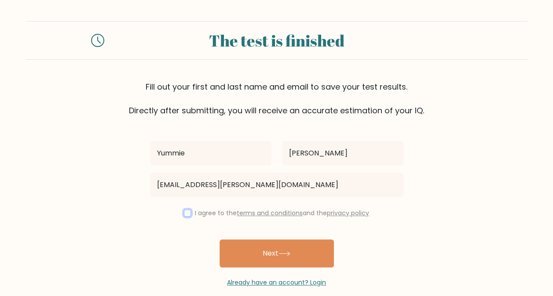
click at [188, 215] on input "checkbox" at bounding box center [187, 213] width 7 height 7
checkbox input "true"
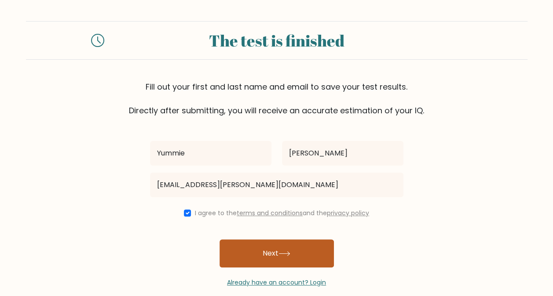
click at [274, 256] on button "Next" at bounding box center [276, 254] width 114 height 28
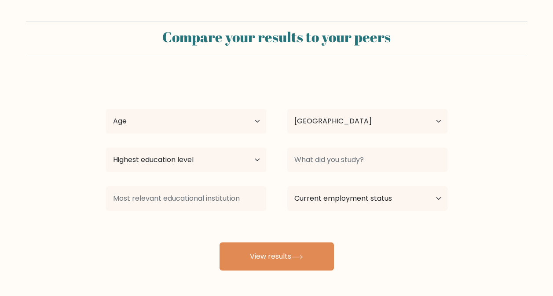
select select "PH"
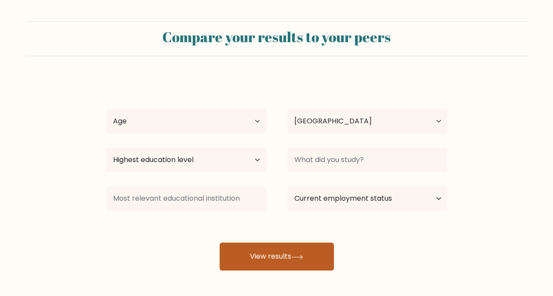
click at [313, 257] on button "View results" at bounding box center [276, 257] width 114 height 28
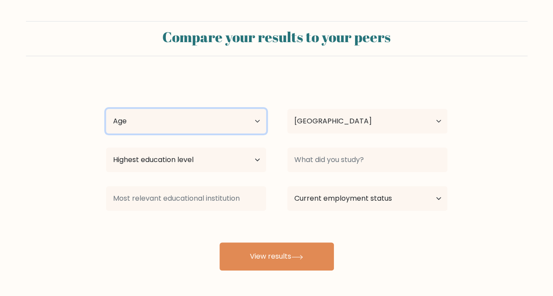
click at [218, 125] on select "Age Under 18 years old 18-24 years old 25-34 years old 35-44 years old 45-54 ye…" at bounding box center [186, 121] width 160 height 25
select select "35_44"
click at [106, 109] on select "Age Under 18 years old 18-24 years old 25-34 years old 35-44 years old 45-54 ye…" at bounding box center [186, 121] width 160 height 25
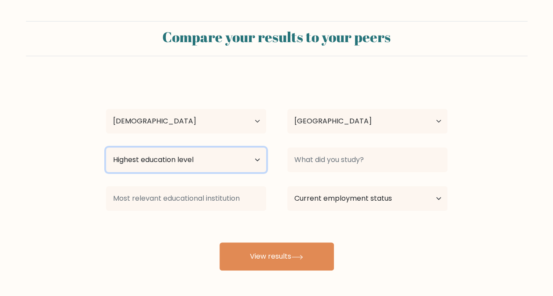
click at [214, 163] on select "Highest education level No schooling Primary Lower Secondary Upper Secondary Oc…" at bounding box center [186, 160] width 160 height 25
select select "masters_degree"
click at [106, 148] on select "Highest education level No schooling Primary Lower Secondary Upper Secondary Oc…" at bounding box center [186, 160] width 160 height 25
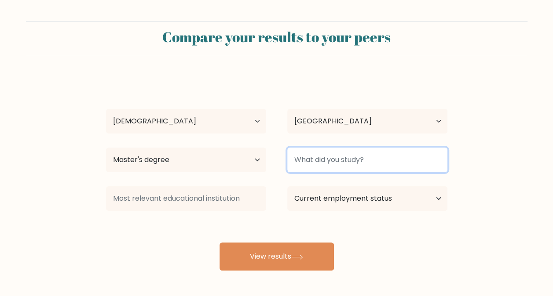
click at [311, 160] on input at bounding box center [367, 160] width 160 height 25
type input "BSIT"
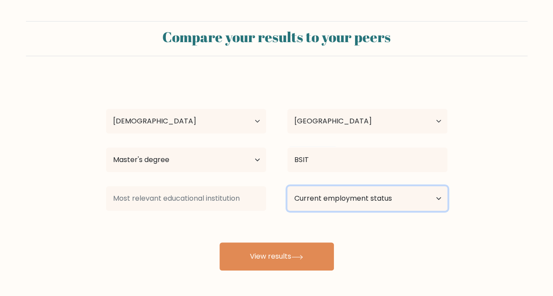
click at [324, 202] on select "Current employment status Employed Student Retired Other / prefer not to answer" at bounding box center [367, 198] width 160 height 25
select select "employed"
click at [287, 186] on select "Current employment status Employed Student Retired Other / prefer not to answer" at bounding box center [367, 198] width 160 height 25
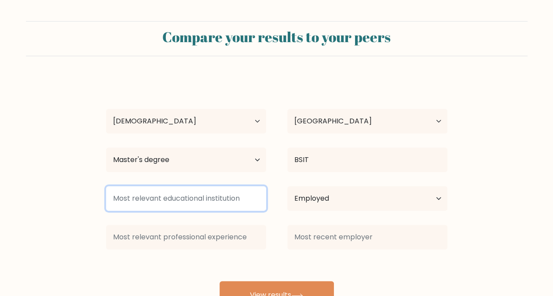
click at [243, 197] on input at bounding box center [186, 198] width 160 height 25
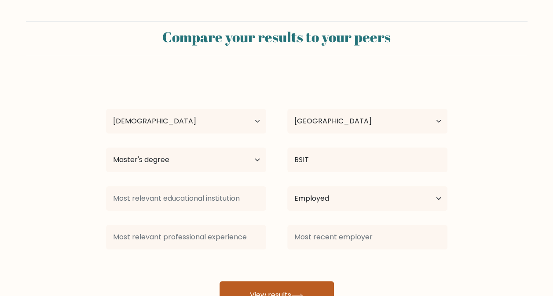
click at [304, 292] on button "View results" at bounding box center [276, 296] width 114 height 28
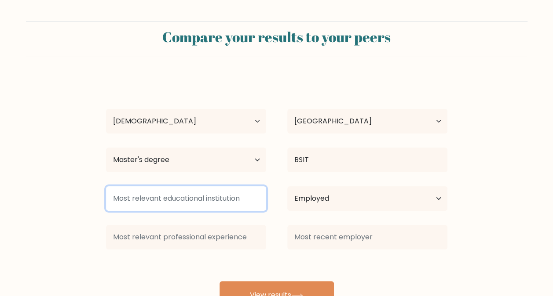
drag, startPoint x: 241, startPoint y: 197, endPoint x: 146, endPoint y: 199, distance: 95.0
click at [146, 199] on input at bounding box center [186, 198] width 160 height 25
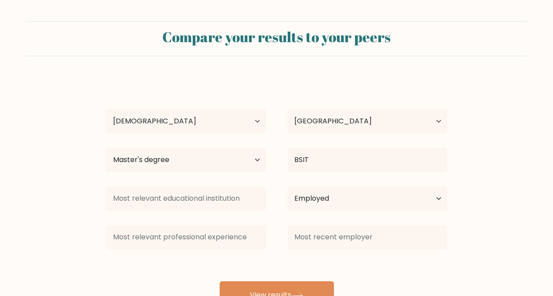
click at [183, 262] on div "Yummie Baltazar Age Under 18 years old 18-24 years old 25-34 years old 35-44 ye…" at bounding box center [277, 193] width 352 height 232
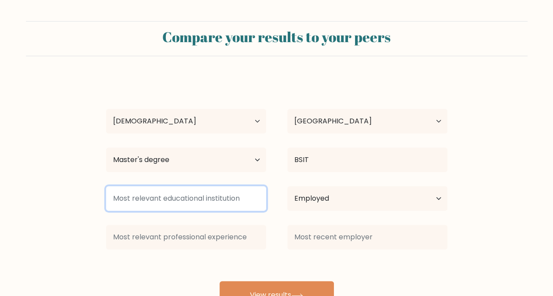
click at [170, 201] on input at bounding box center [186, 198] width 160 height 25
drag, startPoint x: 113, startPoint y: 198, endPoint x: 224, endPoint y: 205, distance: 111.9
click at [224, 205] on input at bounding box center [186, 198] width 160 height 25
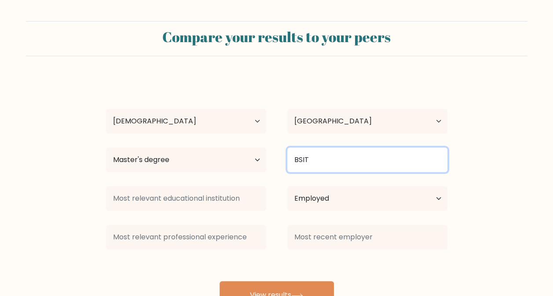
click at [350, 165] on input "BSIT" at bounding box center [367, 160] width 160 height 25
type input "B"
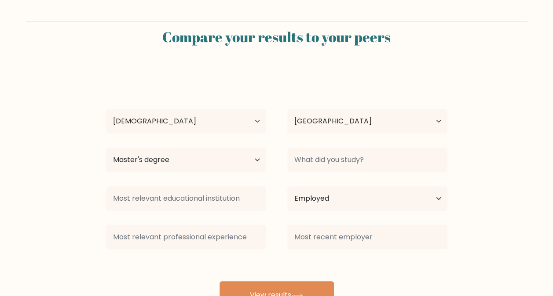
click at [273, 225] on div at bounding box center [185, 238] width 181 height 32
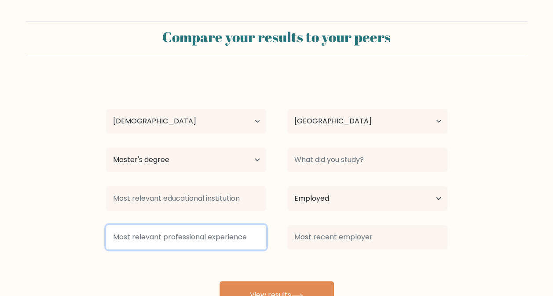
click at [160, 241] on input at bounding box center [186, 237] width 160 height 25
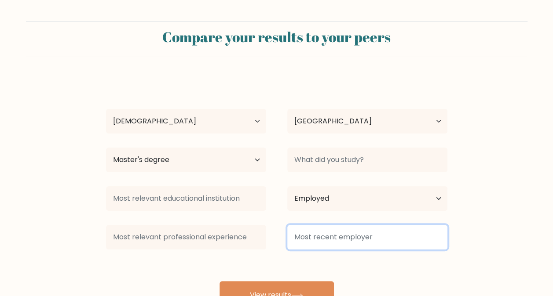
click at [334, 237] on input at bounding box center [367, 237] width 160 height 25
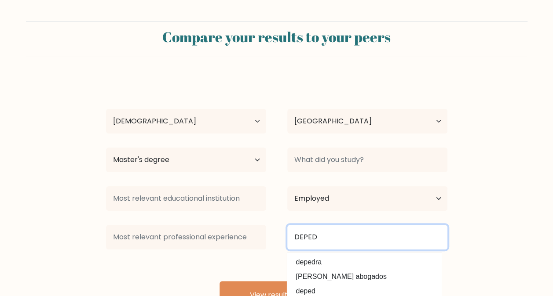
type input "DEPED"
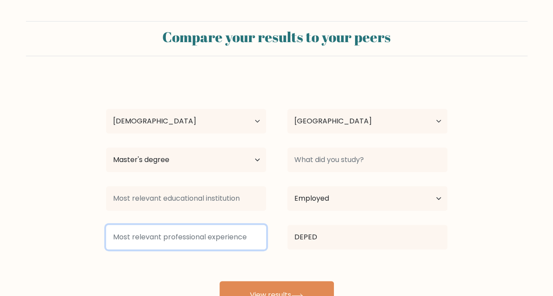
click at [224, 237] on input at bounding box center [186, 237] width 160 height 25
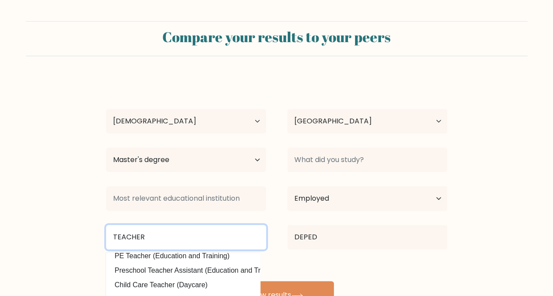
scroll to position [86, 0]
type input "TEACHER"
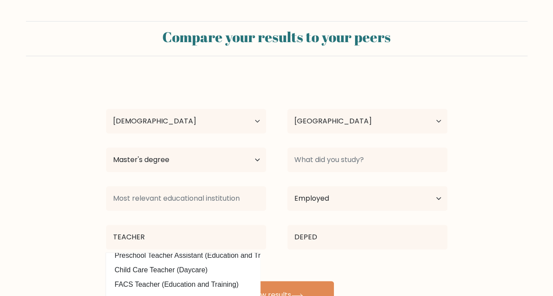
click at [81, 226] on form "Compare your results to your peers Yummie Baltazar Age Under 18 years old 18-24…" at bounding box center [276, 165] width 553 height 289
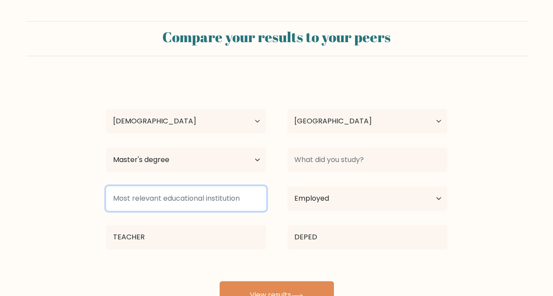
click at [241, 205] on input at bounding box center [186, 198] width 160 height 25
type input "B"
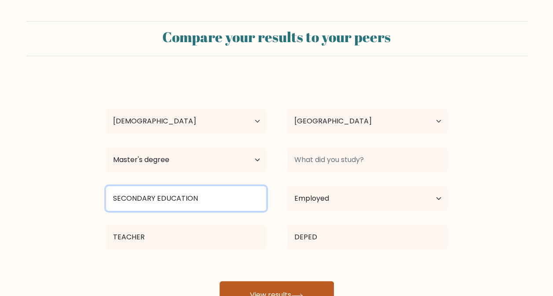
type input "SECONDARY EDUCATION"
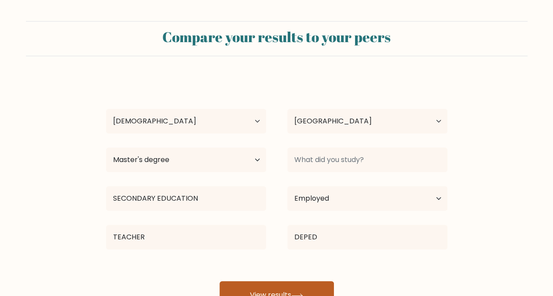
click at [283, 288] on button "View results" at bounding box center [276, 296] width 114 height 28
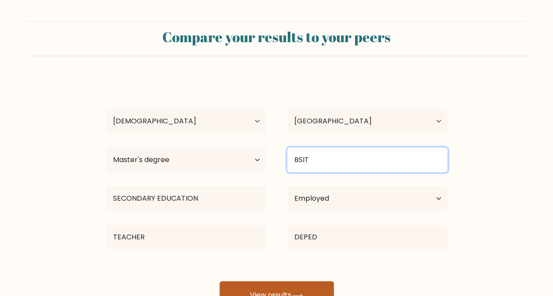
type input "BSIT"
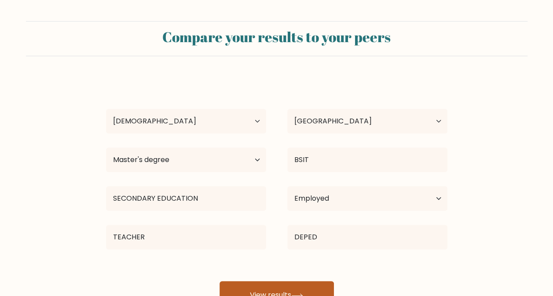
click at [264, 289] on button "View results" at bounding box center [276, 296] width 114 height 28
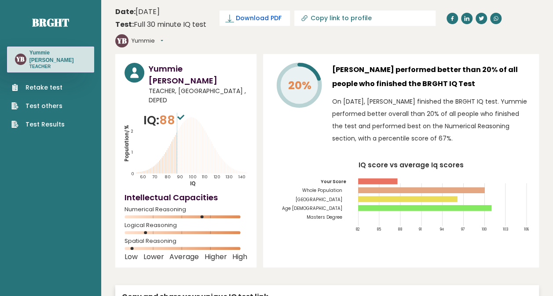
click at [274, 21] on span "Download PDF" at bounding box center [259, 18] width 46 height 9
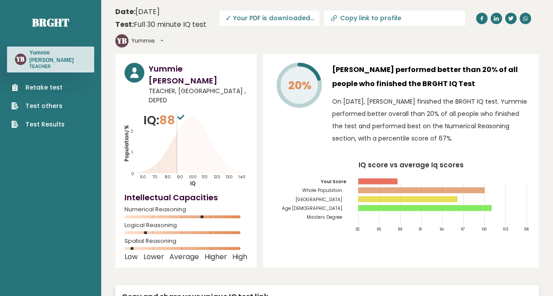
click at [340, 18] on input "Copy link to profile" at bounding box center [400, 18] width 120 height 7
type input "https://brght.org/profile/yummie-baltazar/?utm_source=share&utm_medium=copy&utm…"
